Goal: Task Accomplishment & Management: Manage account settings

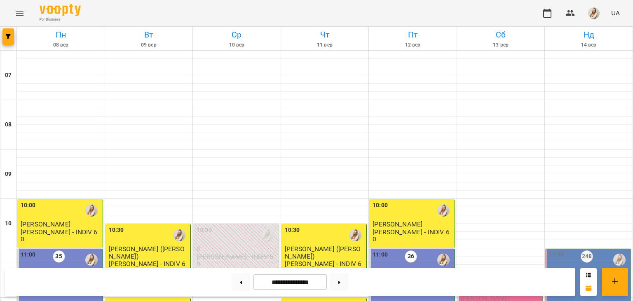
scroll to position [379, 0]
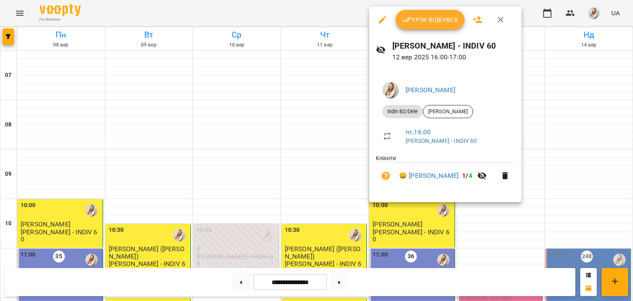
drag, startPoint x: 272, startPoint y: 9, endPoint x: 288, endPoint y: -7, distance: 22.1
click at [296, 18] on div at bounding box center [316, 150] width 633 height 301
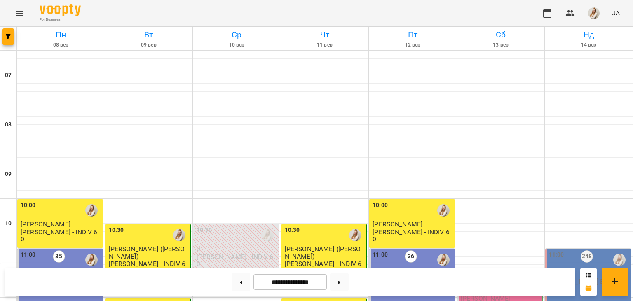
click at [277, 15] on div "For Business UA" at bounding box center [316, 13] width 633 height 26
click at [347, 287] on button at bounding box center [339, 282] width 19 height 18
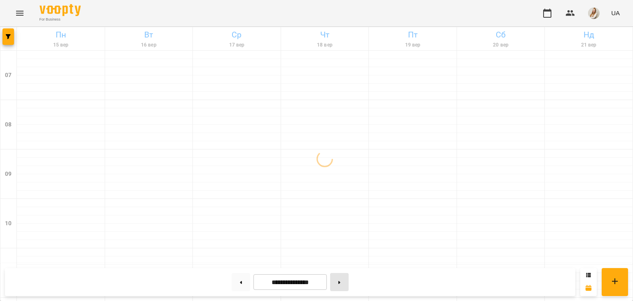
click at [346, 289] on button at bounding box center [339, 282] width 19 height 18
click at [234, 285] on button at bounding box center [241, 282] width 19 height 18
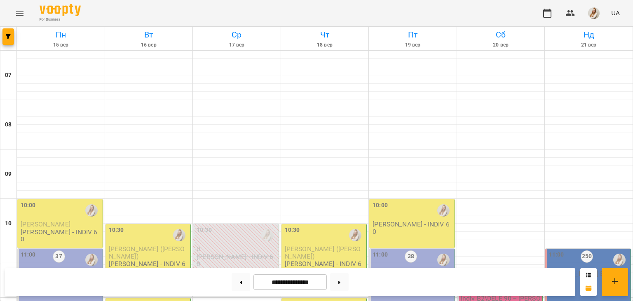
scroll to position [176, 0]
click at [232, 279] on button at bounding box center [241, 282] width 19 height 18
type input "**********"
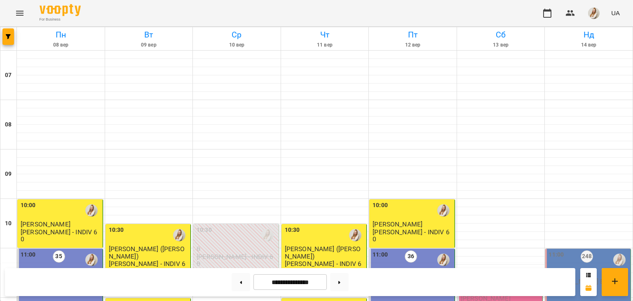
scroll to position [417, 0]
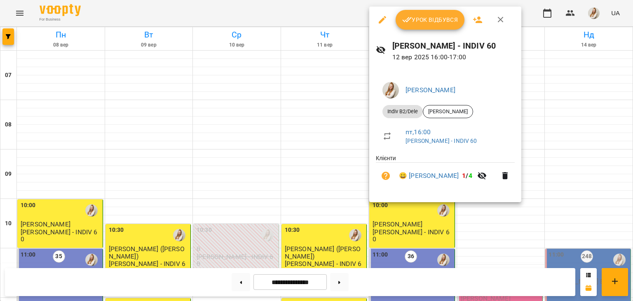
click at [444, 17] on span "Урок відбувся" at bounding box center [430, 20] width 56 height 10
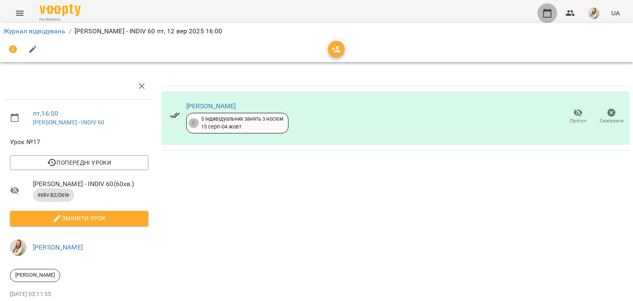
click at [548, 16] on icon "button" at bounding box center [547, 13] width 10 height 10
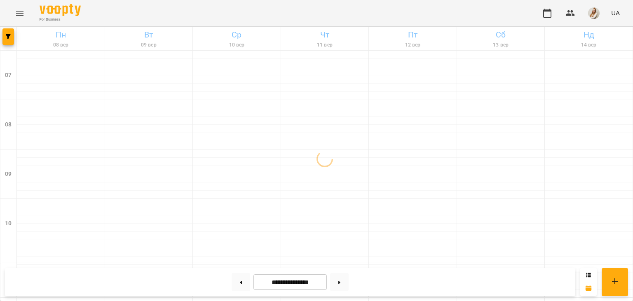
click at [467, 9] on div "For Business UA" at bounding box center [316, 13] width 633 height 26
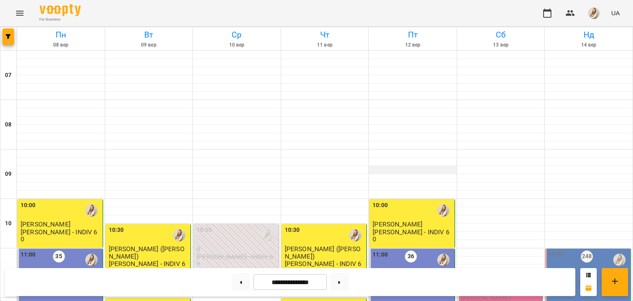
scroll to position [387, 0]
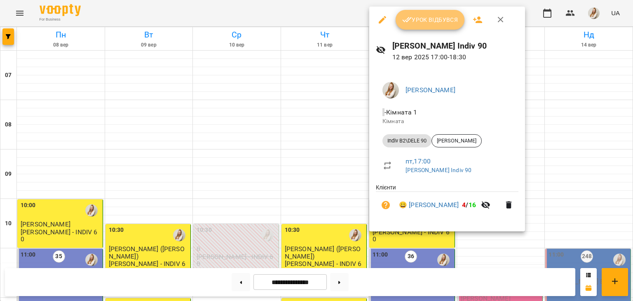
click at [452, 28] on button "Урок відбувся" at bounding box center [430, 20] width 69 height 20
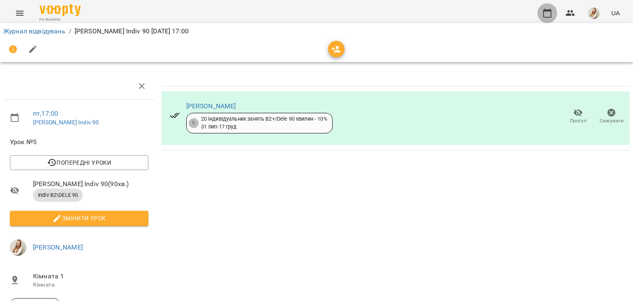
click at [550, 13] on icon "button" at bounding box center [547, 13] width 10 height 10
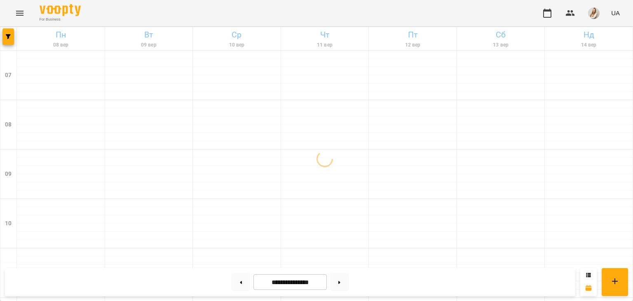
click at [289, 17] on div "For Business UA" at bounding box center [316, 13] width 633 height 26
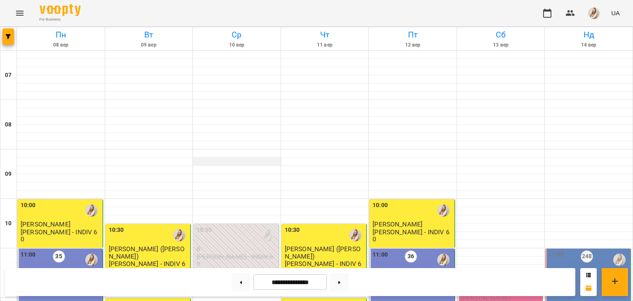
scroll to position [201, 0]
click at [595, 12] on img "button" at bounding box center [594, 13] width 12 height 12
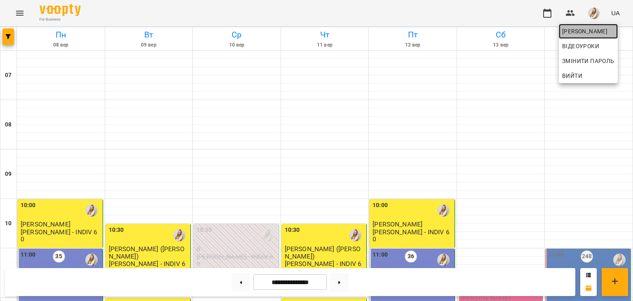
click at [576, 33] on span "[PERSON_NAME]" at bounding box center [588, 31] width 52 height 10
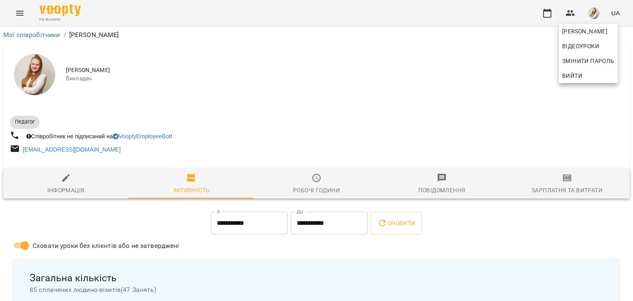
click at [568, 183] on div at bounding box center [316, 150] width 633 height 301
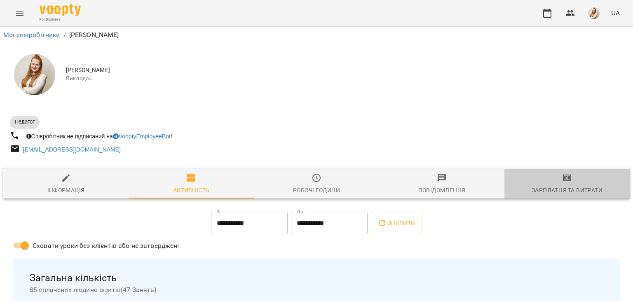
click at [568, 183] on icon "button" at bounding box center [567, 178] width 10 height 10
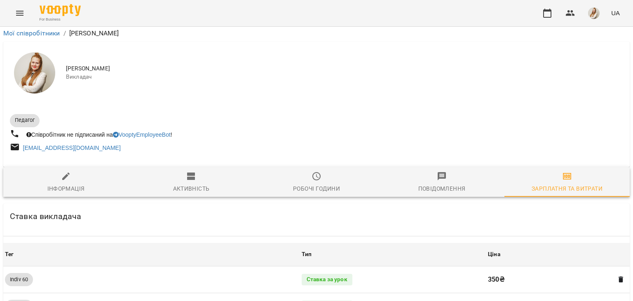
scroll to position [952, 0]
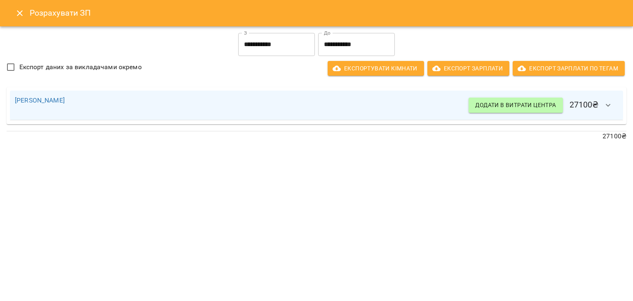
click at [14, 21] on div "Розрахувати ЗП" at bounding box center [316, 13] width 633 height 26
click at [18, 7] on button "Close" at bounding box center [20, 13] width 20 height 20
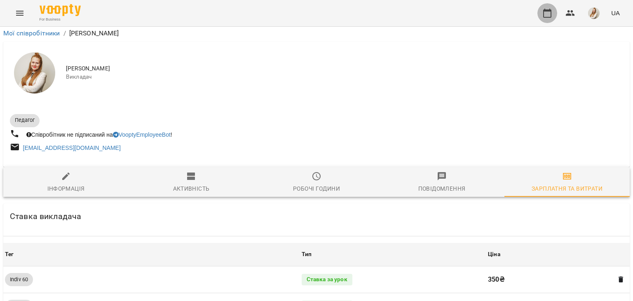
click at [544, 21] on button "button" at bounding box center [547, 13] width 20 height 20
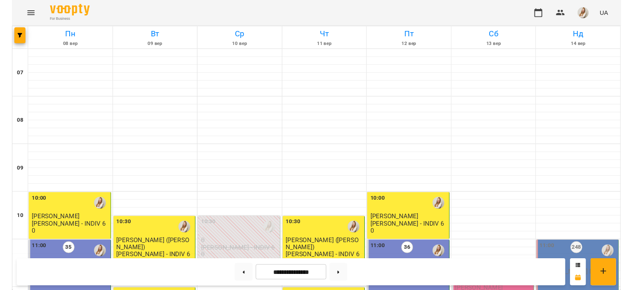
scroll to position [151, 0]
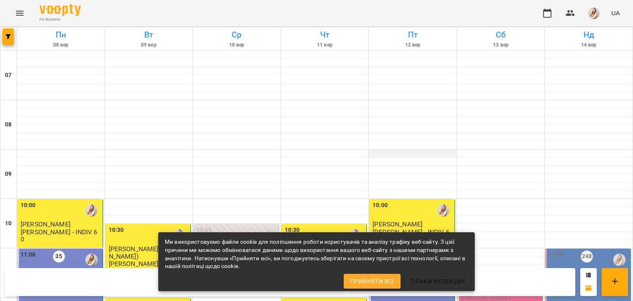
scroll to position [392, 0]
click at [315, 18] on div "For Business UA" at bounding box center [316, 13] width 633 height 26
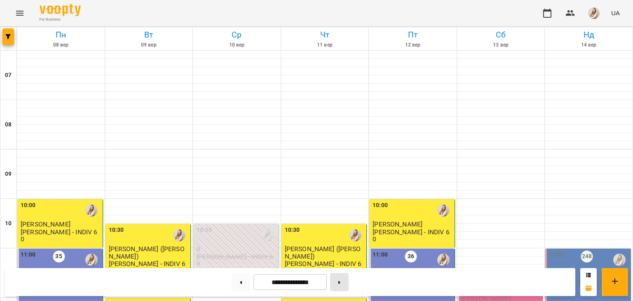
click at [349, 279] on button at bounding box center [339, 282] width 19 height 18
type input "**********"
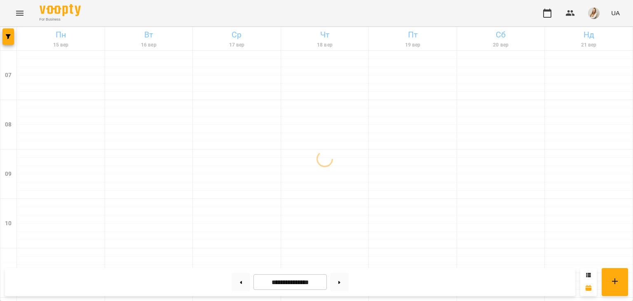
click at [318, 13] on div "For Business UA" at bounding box center [316, 13] width 633 height 26
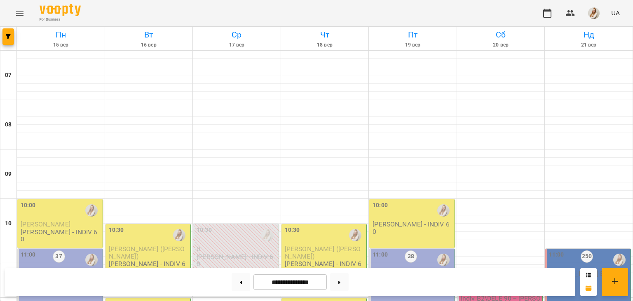
scroll to position [372, 0]
